Goal: Transaction & Acquisition: Purchase product/service

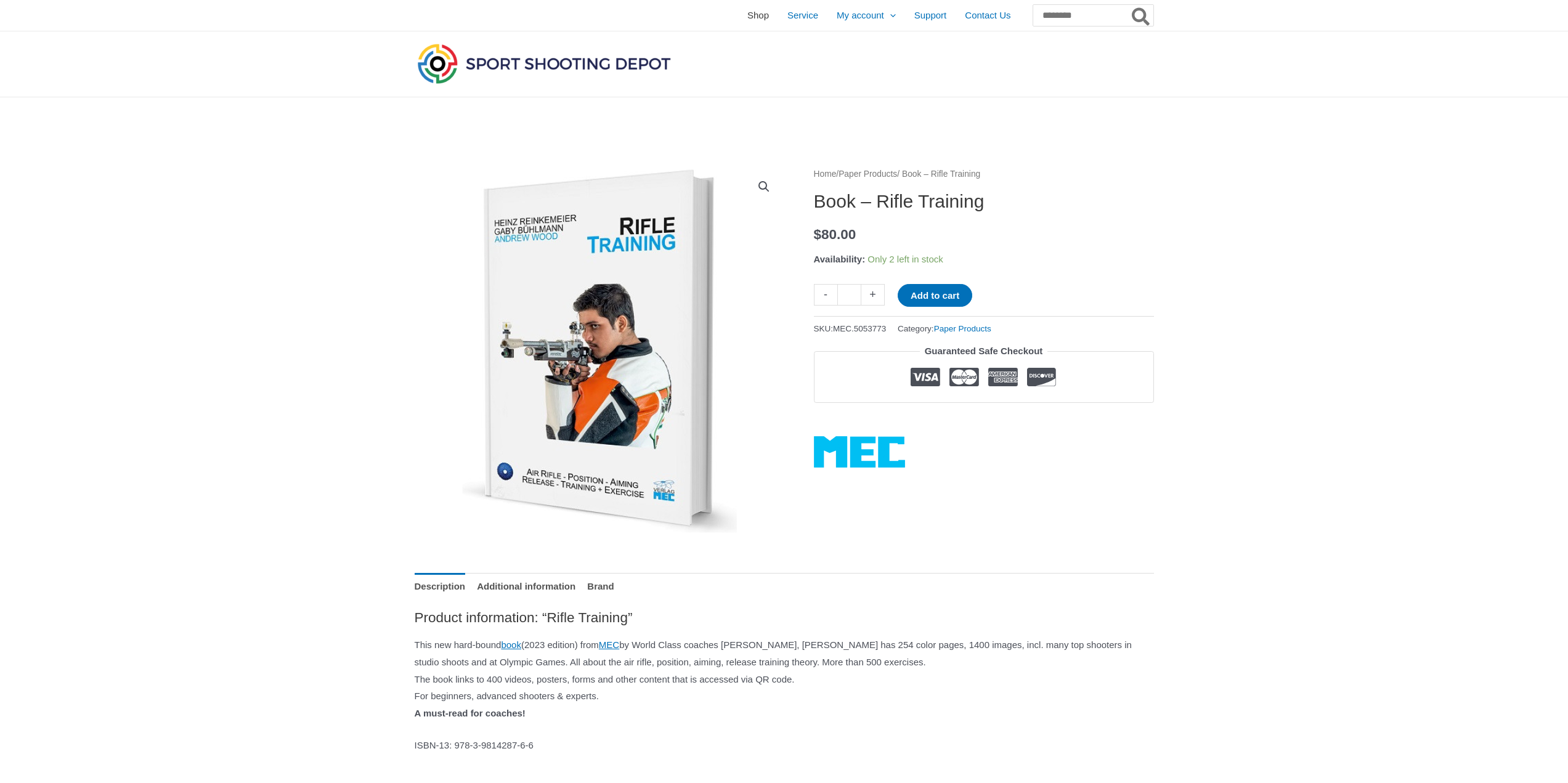
click at [747, 13] on span "Shop" at bounding box center [758, 15] width 21 height 31
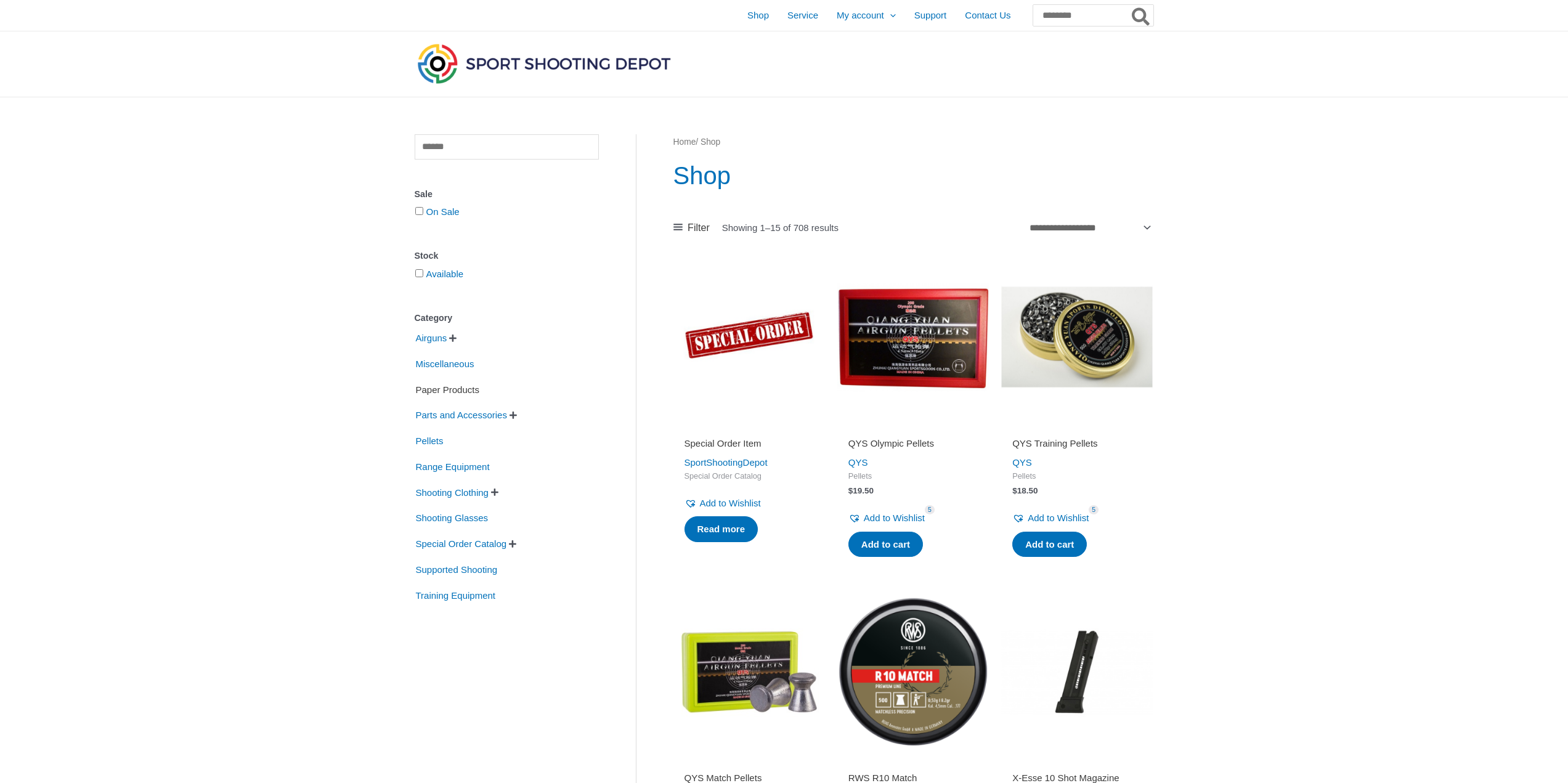
click at [475, 390] on span "Paper Products" at bounding box center [448, 390] width 66 height 21
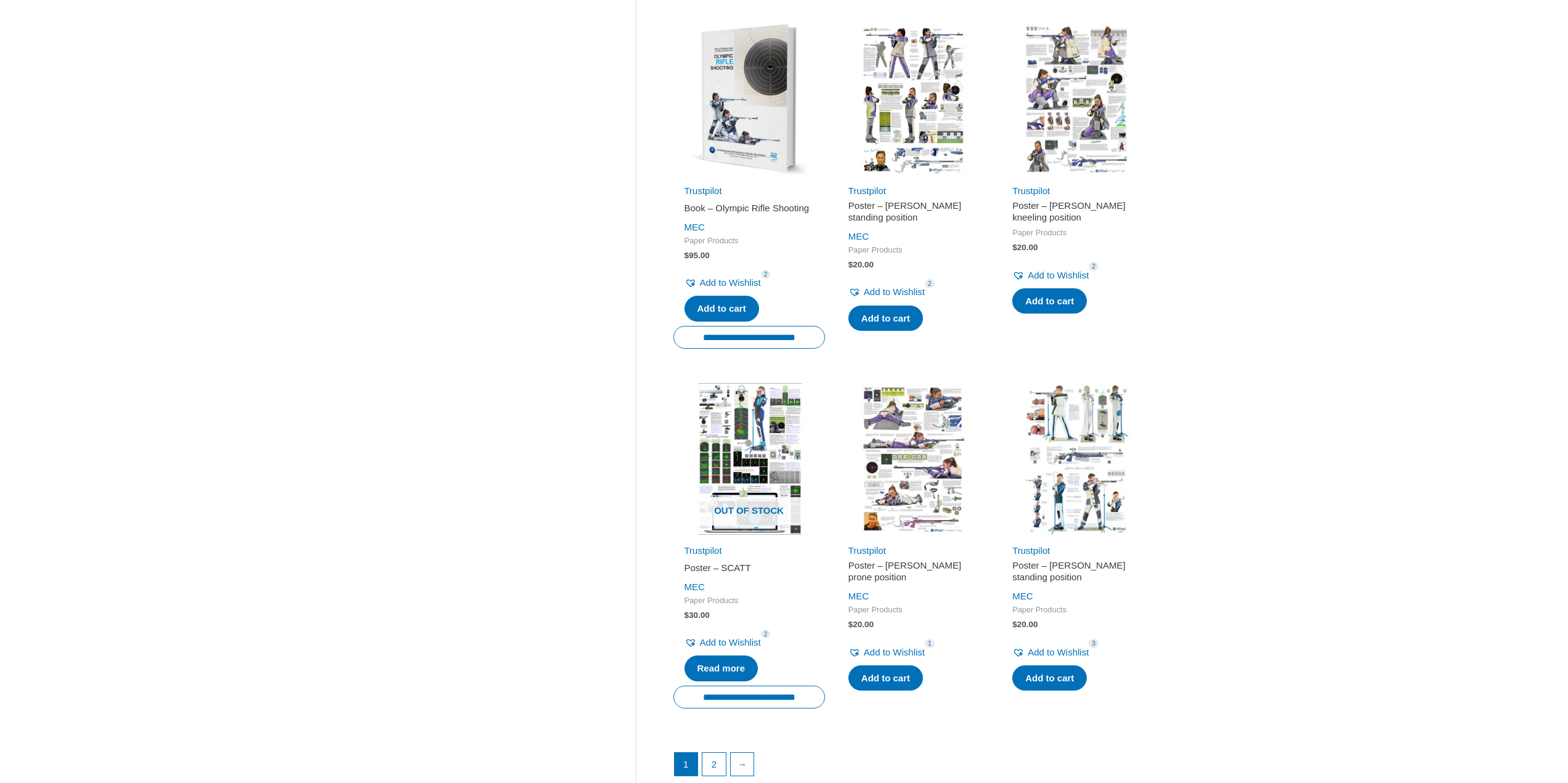
scroll to position [1355, 0]
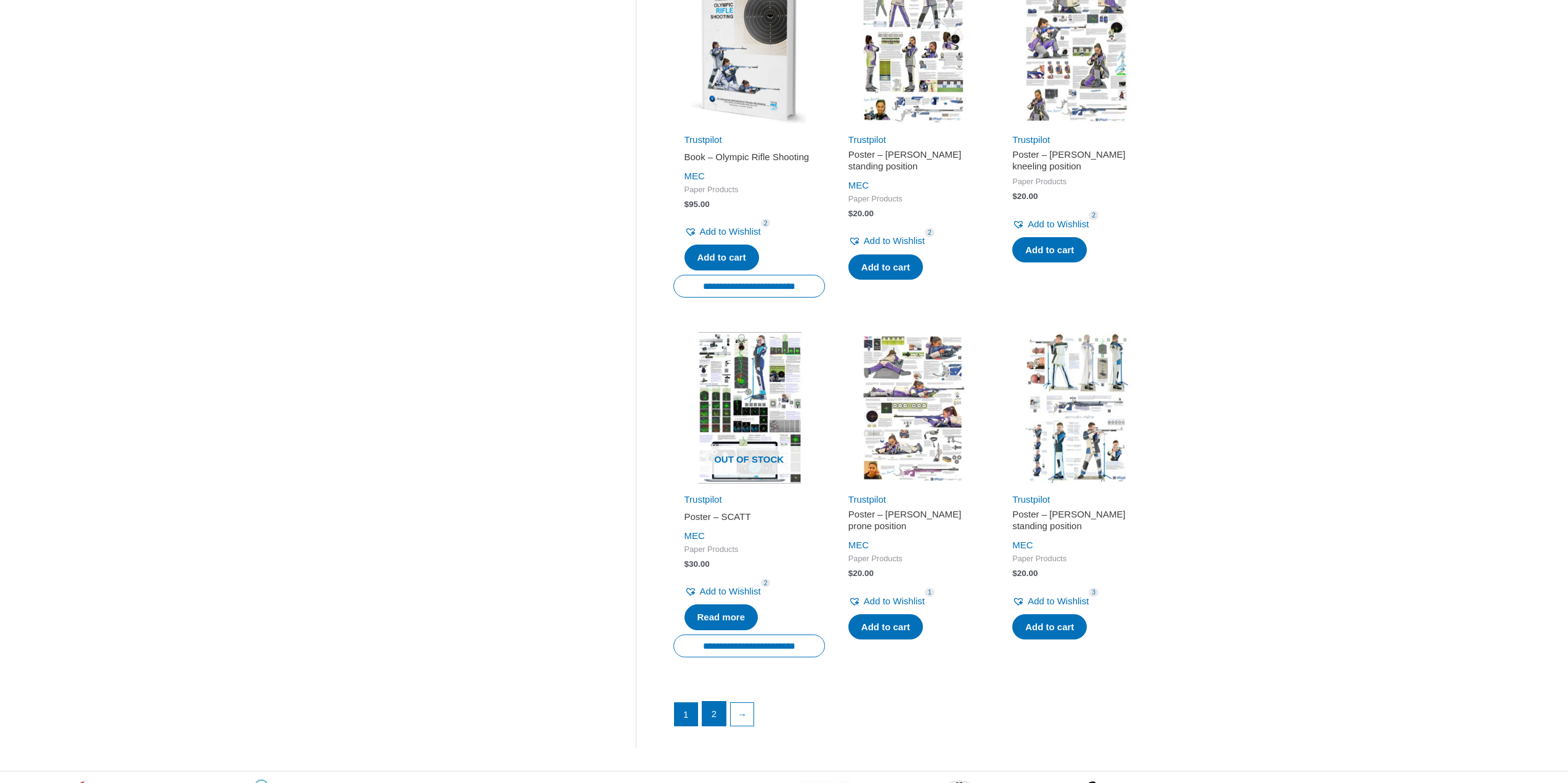
click at [709, 718] on link "2" at bounding box center [714, 714] width 23 height 25
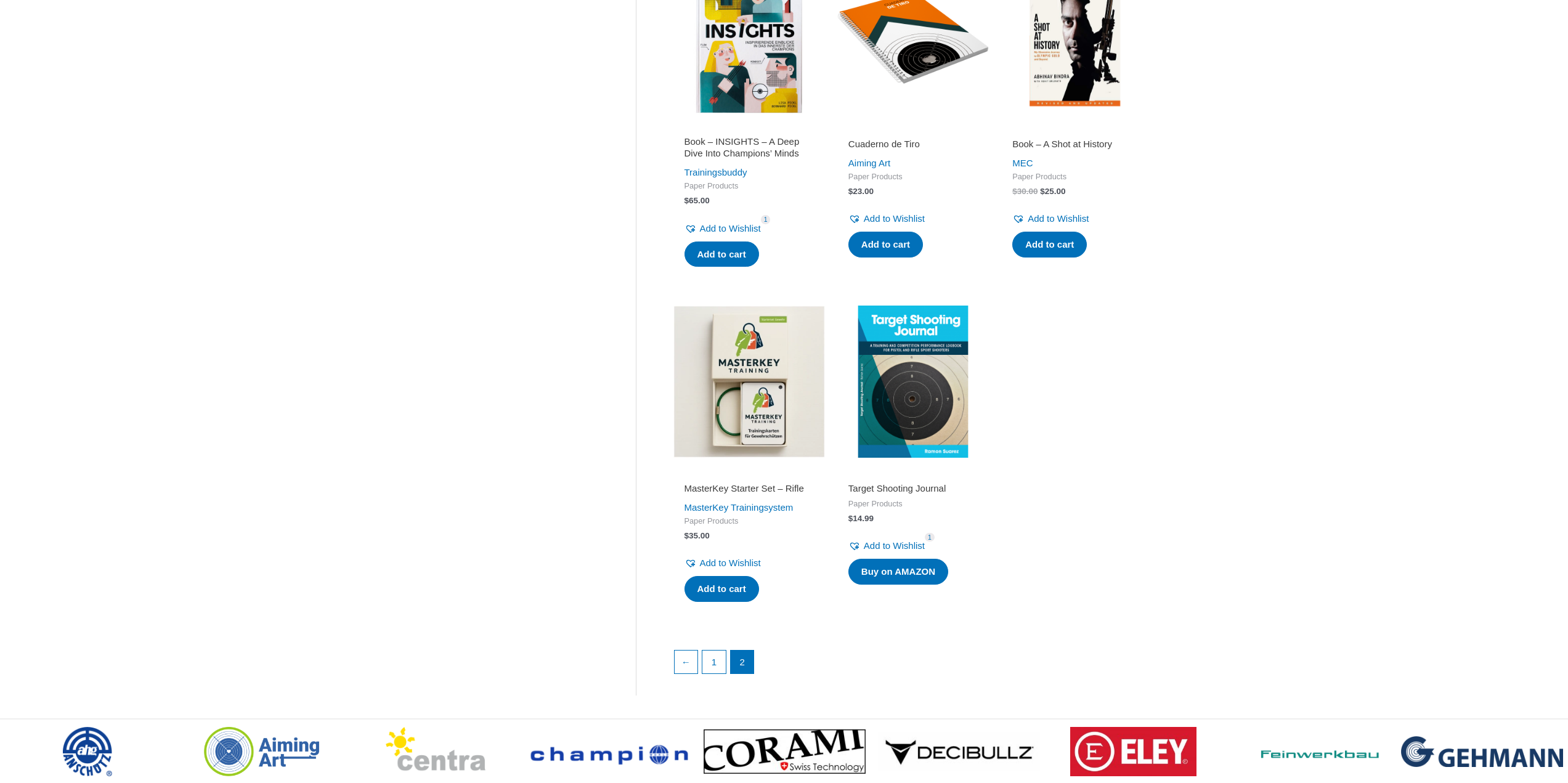
scroll to position [678, 0]
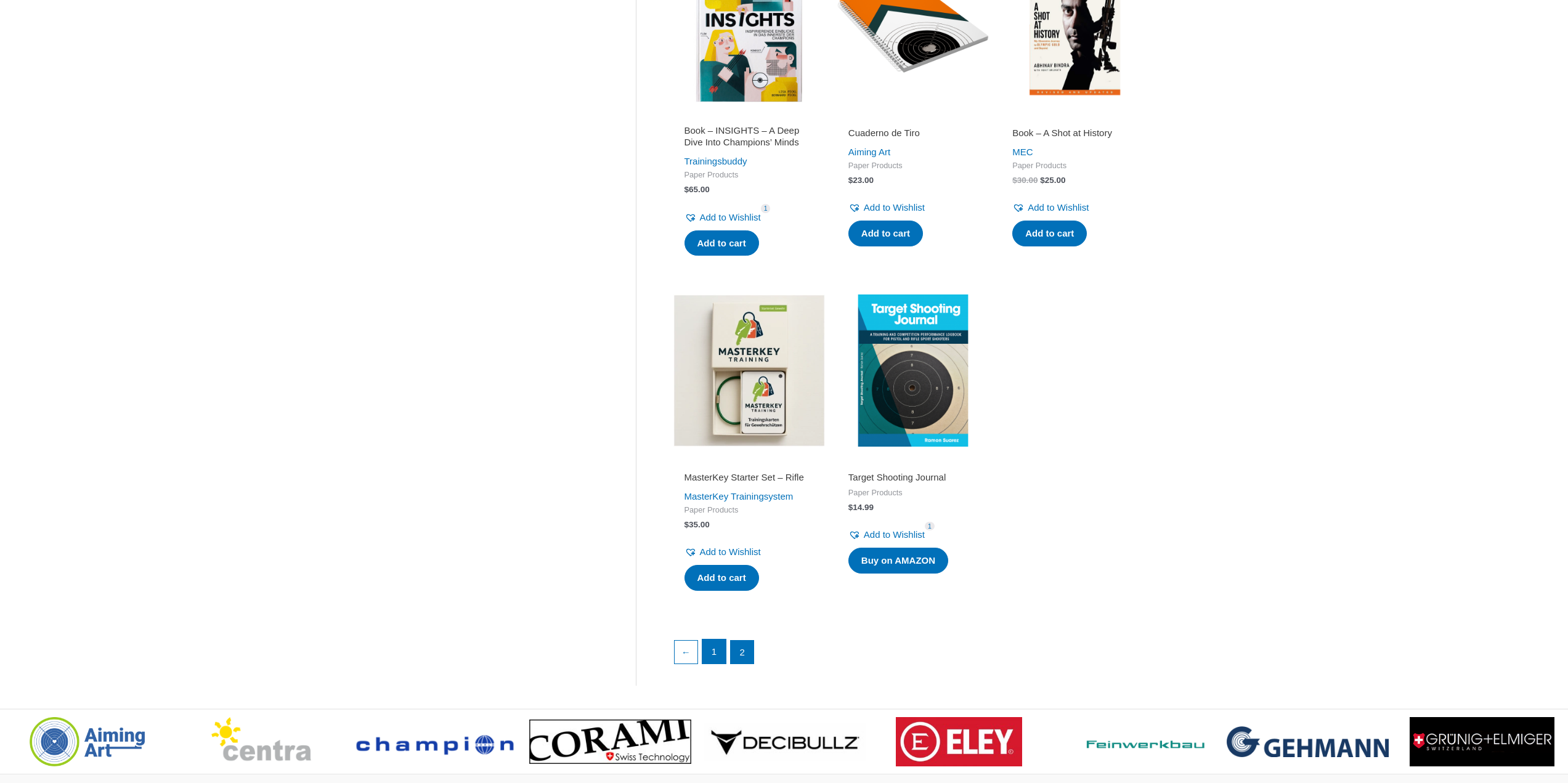
click at [716, 664] on link "1" at bounding box center [714, 651] width 23 height 25
